Goal: Answer question/provide support: Share knowledge or assist other users

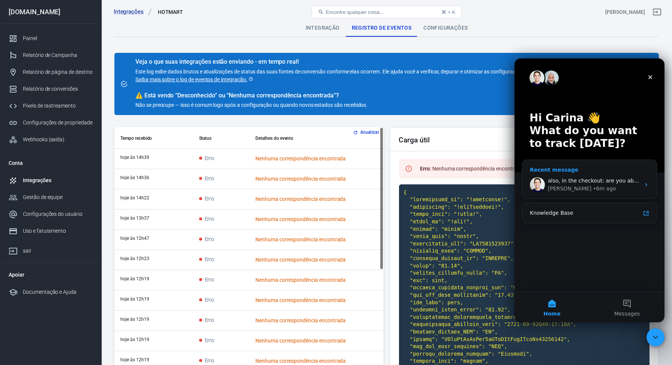
click at [608, 183] on span "also, in the checkout: are you able to insert a custom field?" at bounding box center [626, 181] width 156 height 6
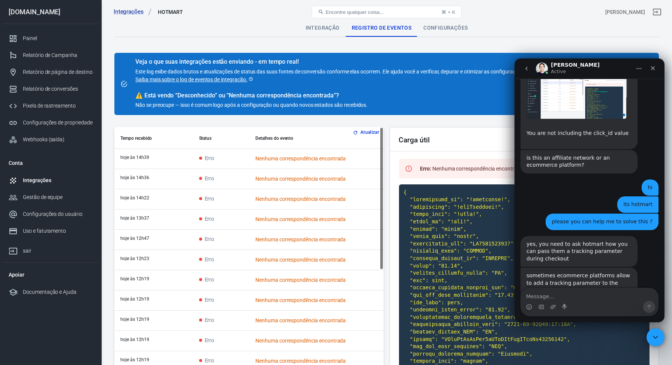
scroll to position [1533, 0]
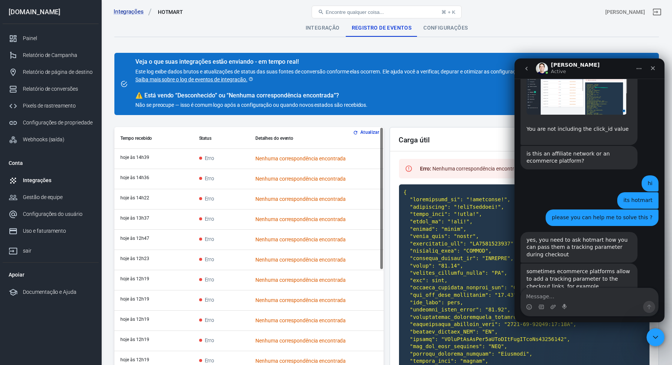
click at [579, 295] on textarea "Message…" at bounding box center [589, 294] width 137 height 13
type textarea "I decided to use your platform because I thought it would be simple to set up w…"
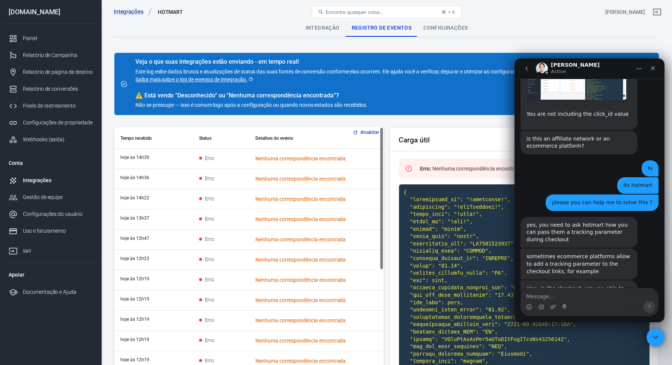
scroll to position [1572, 0]
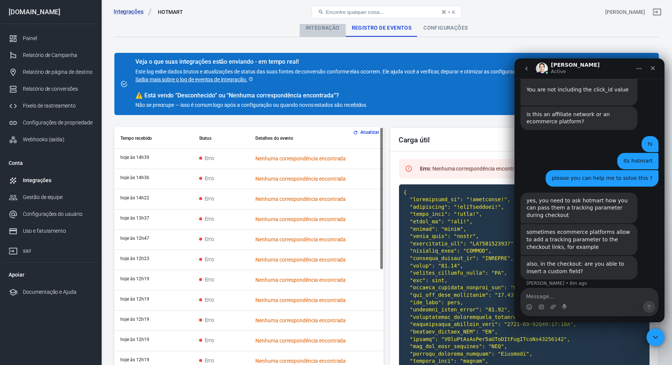
click at [322, 29] on font "Integração" at bounding box center [323, 28] width 34 height 6
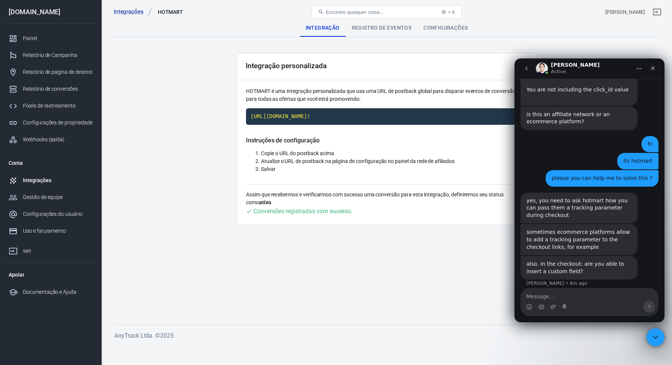
click at [381, 29] on font "Registro de eventos" at bounding box center [382, 28] width 60 height 6
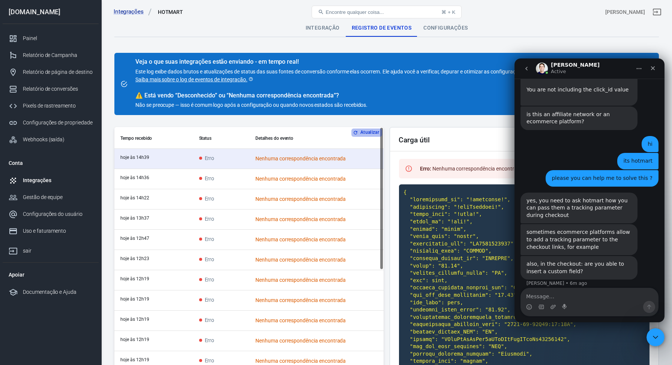
click at [367, 132] on font "Atualizar" at bounding box center [369, 132] width 19 height 5
